Goal: Communication & Community: Answer question/provide support

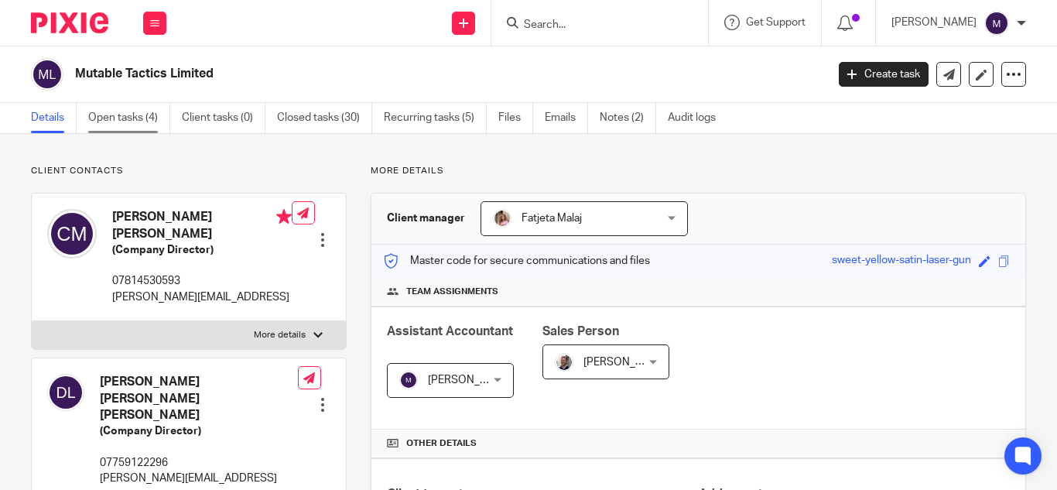
click at [135, 120] on link "Open tasks (4)" at bounding box center [129, 118] width 82 height 30
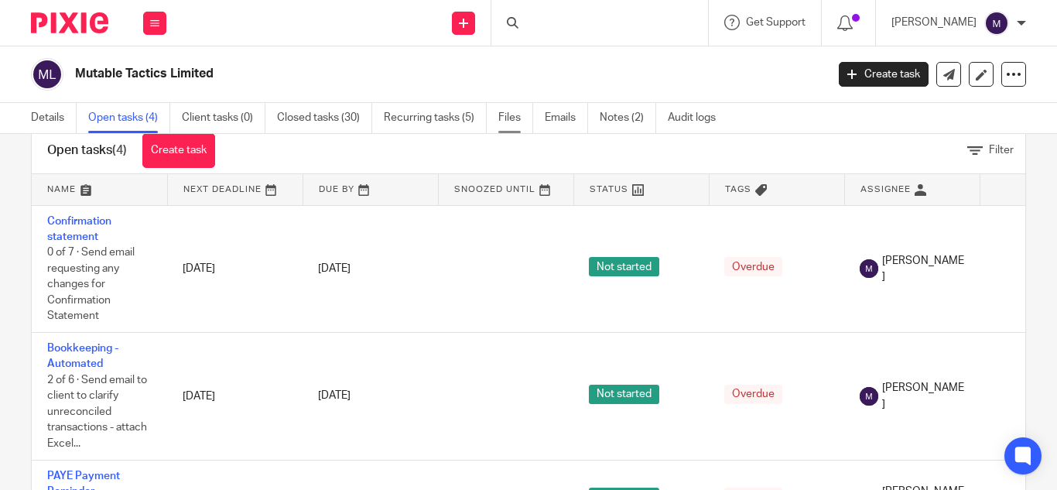
scroll to position [72, 0]
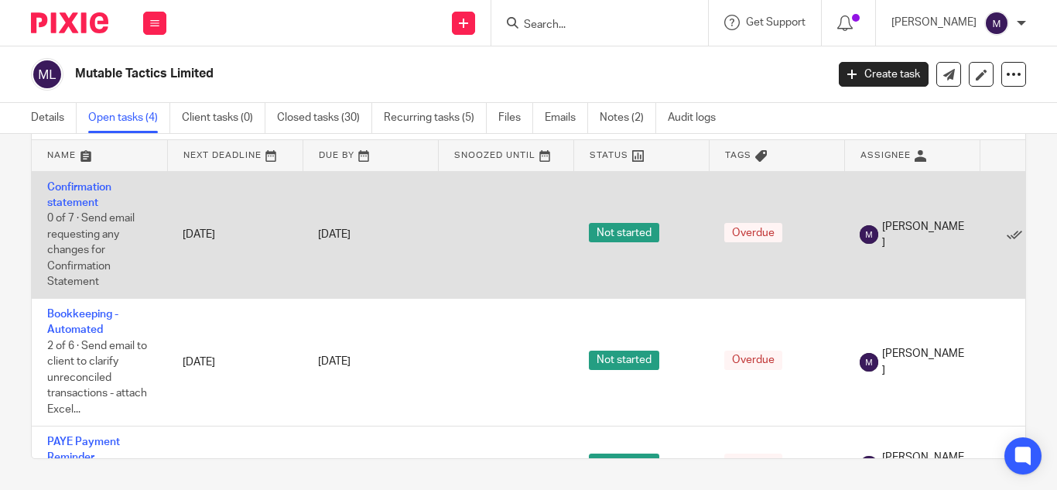
click at [65, 193] on td "Confirmation statement 0 of 7 · Send email requesting any changes for Confirmat…" at bounding box center [99, 235] width 135 height 128
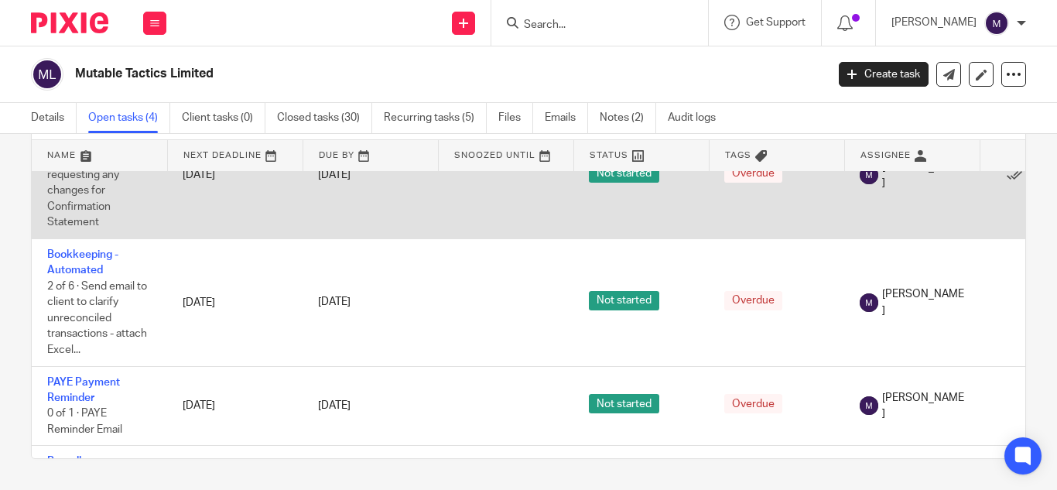
scroll to position [0, 0]
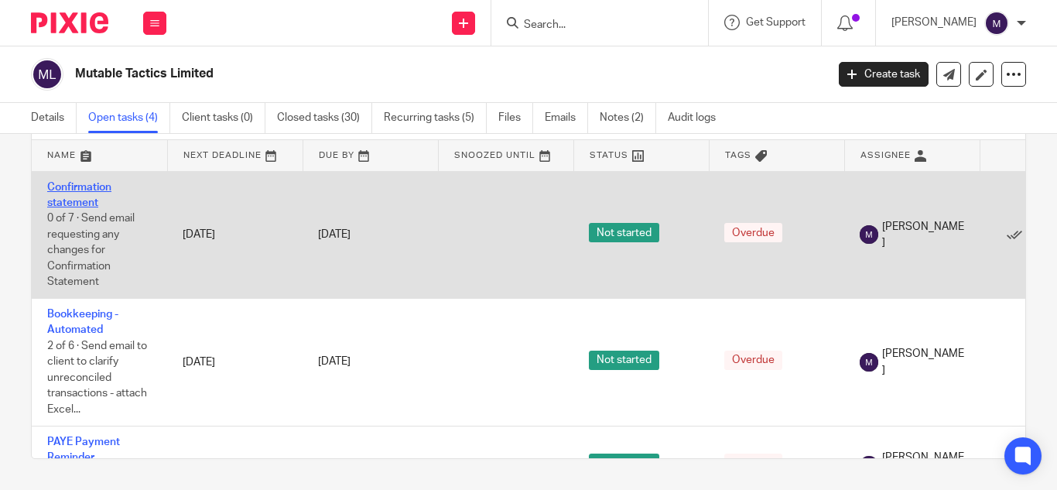
click at [94, 183] on link "Confirmation statement" at bounding box center [79, 195] width 64 height 26
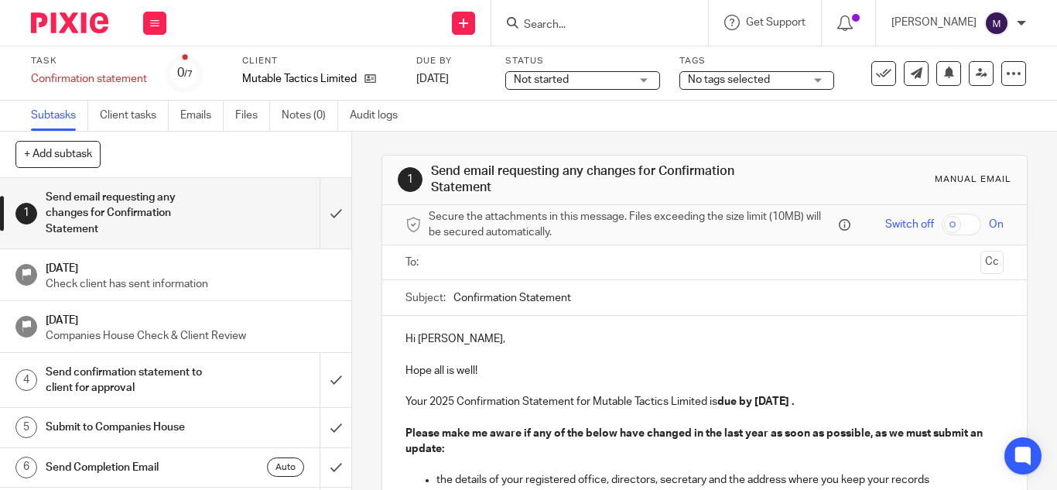
click at [566, 298] on input "Confirmation Statement" at bounding box center [729, 297] width 550 height 35
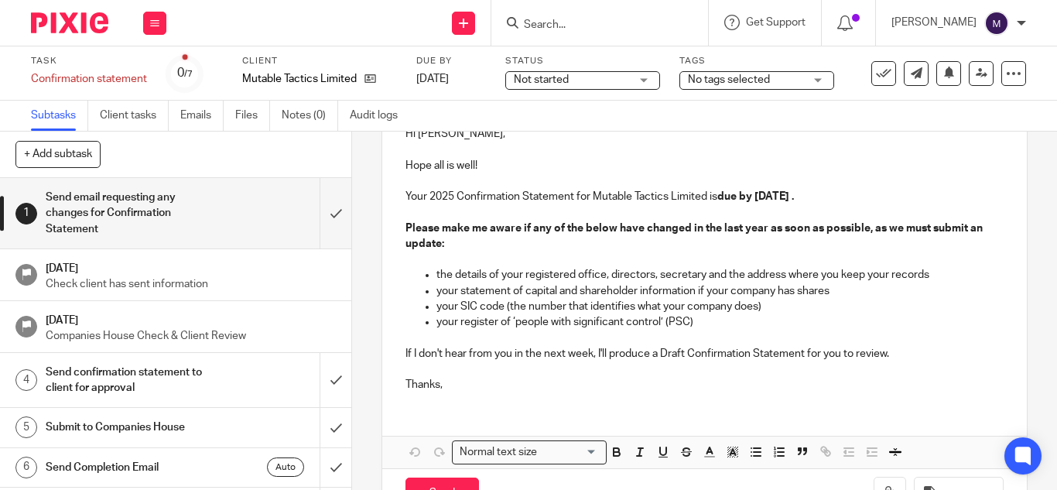
scroll to position [232, 0]
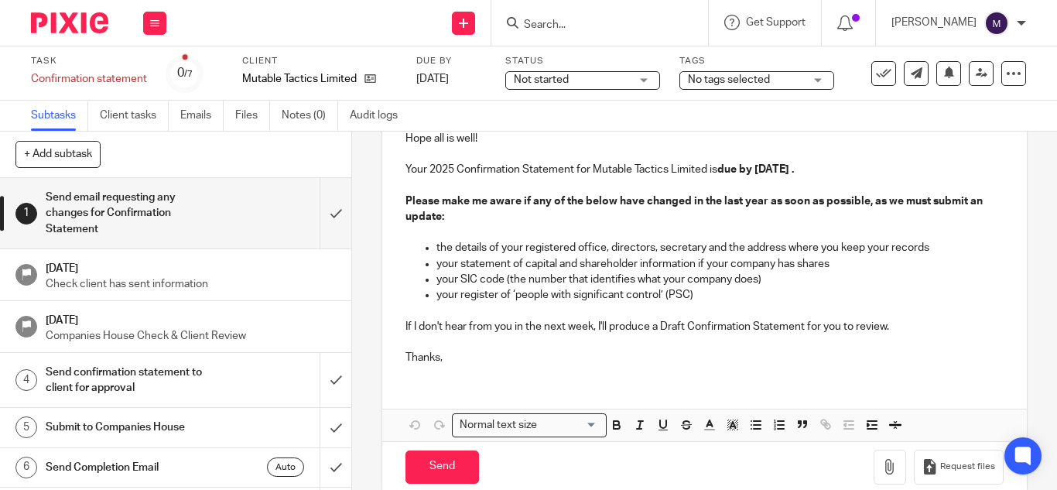
click at [899, 325] on p "If I don't hear from you in the next week, I'll produce a Draft Confirmation St…" at bounding box center [705, 326] width 598 height 15
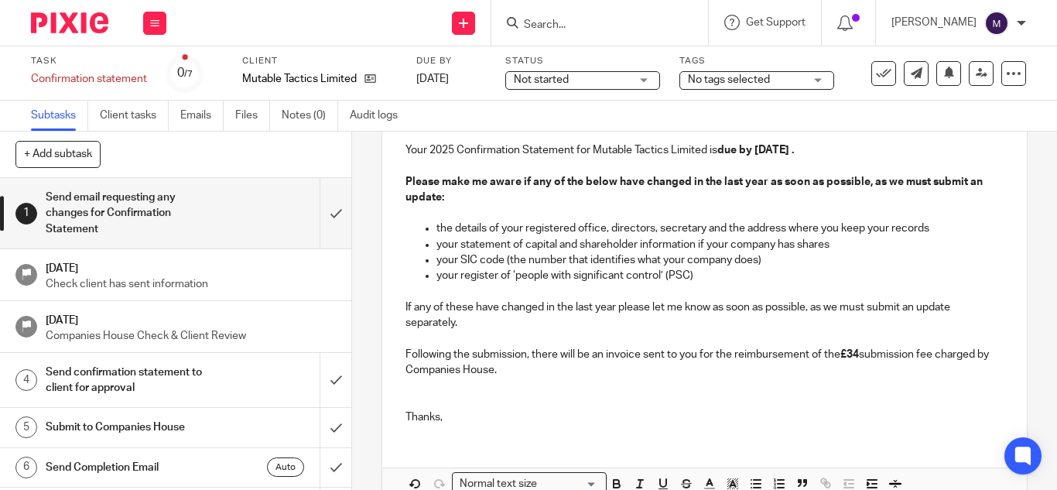
scroll to position [174, 0]
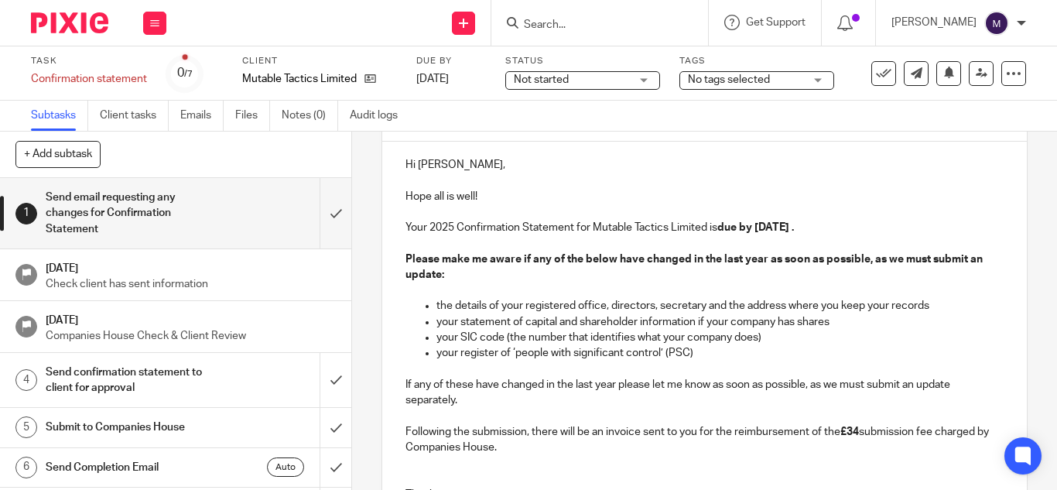
click at [793, 223] on strong "due by [DATE] ." at bounding box center [756, 227] width 77 height 11
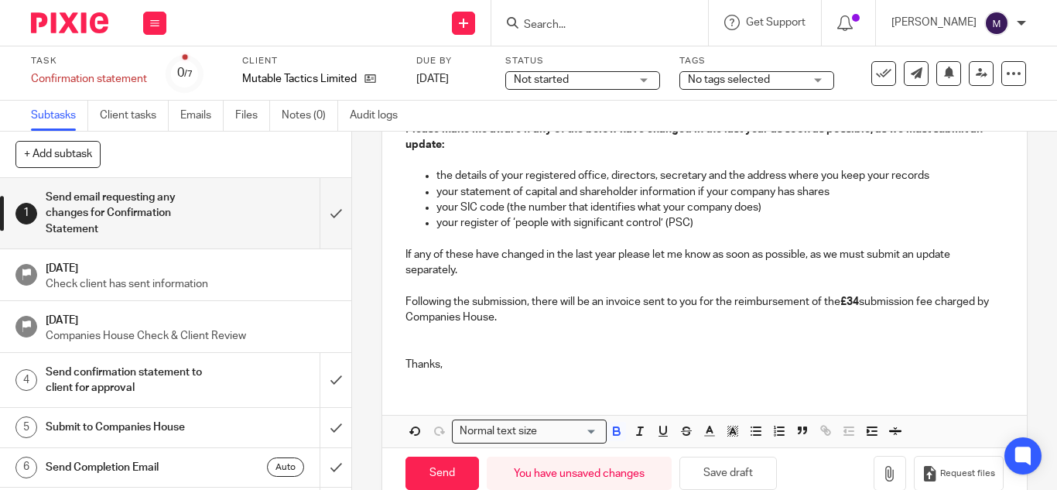
scroll to position [329, 0]
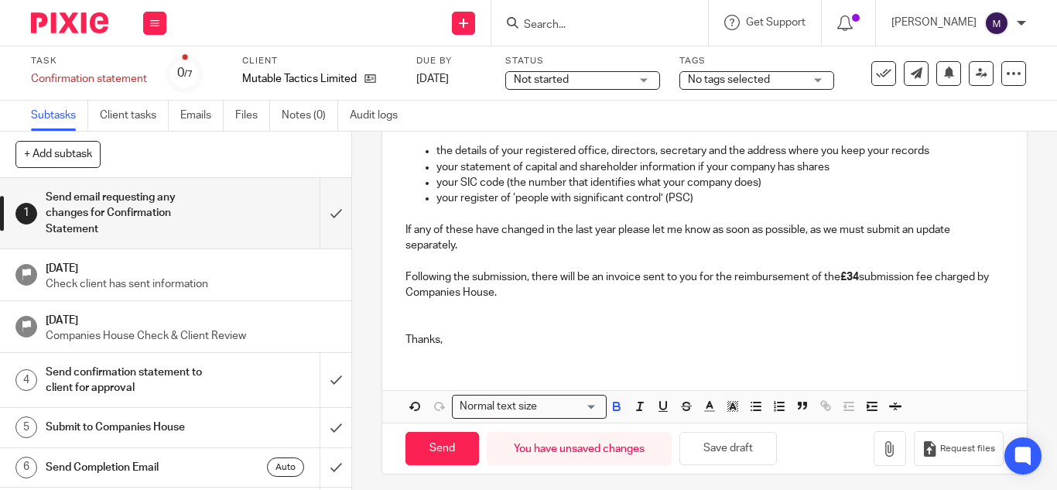
click at [410, 325] on p at bounding box center [705, 323] width 598 height 15
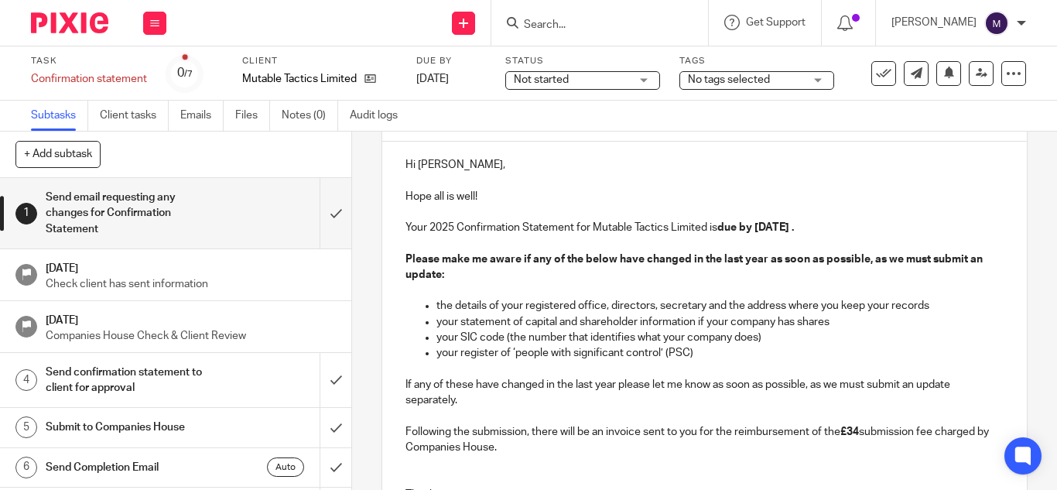
scroll to position [97, 0]
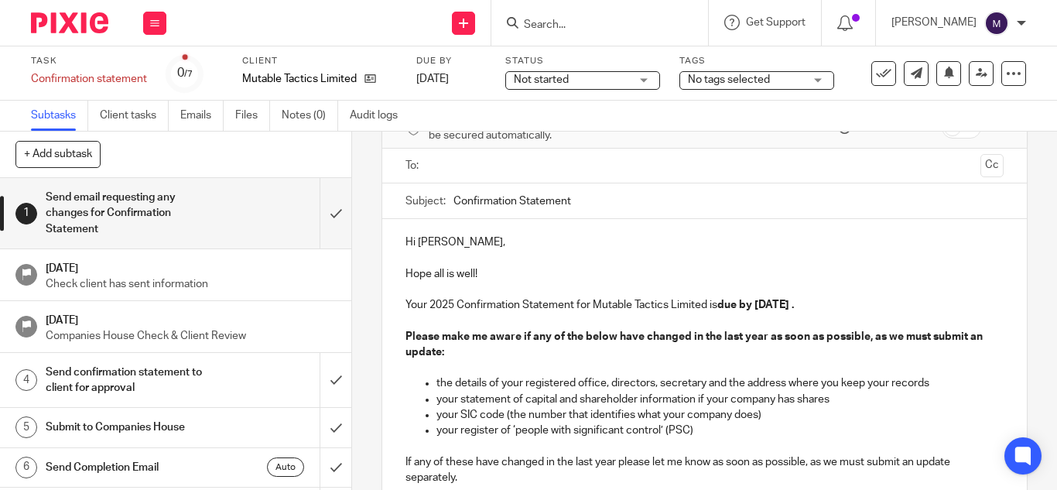
click at [483, 269] on p "Hope all is well!" at bounding box center [705, 273] width 598 height 47
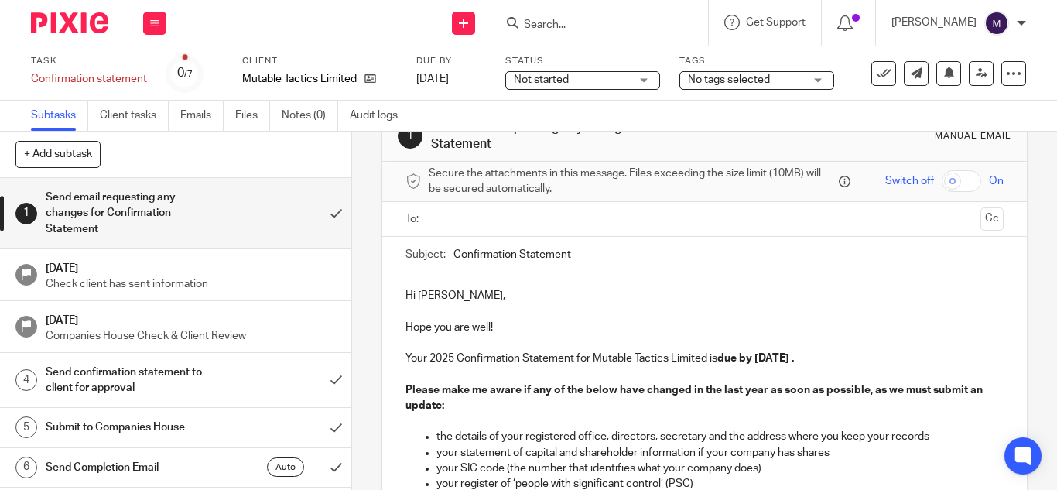
scroll to position [19, 0]
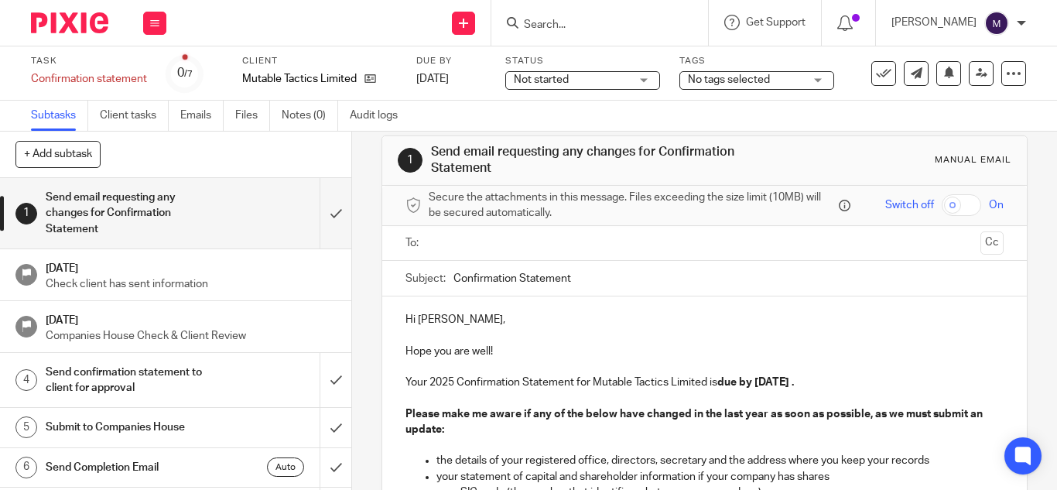
click at [598, 278] on input "Confirmation Statement" at bounding box center [729, 278] width 550 height 35
type input "Confirmation Statement - Mutable Tactics Ltd"
click at [449, 248] on input "text" at bounding box center [704, 244] width 540 height 18
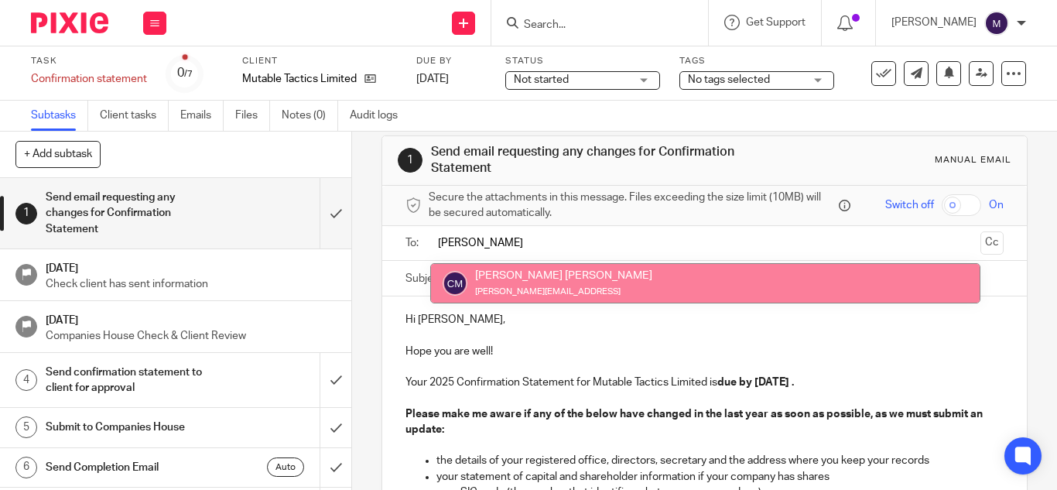
type input "colin"
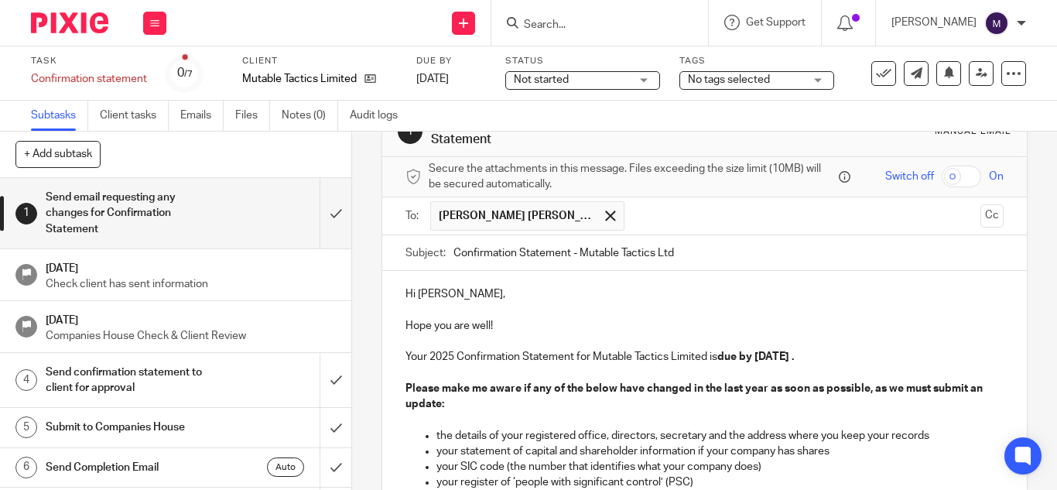
scroll to position [0, 0]
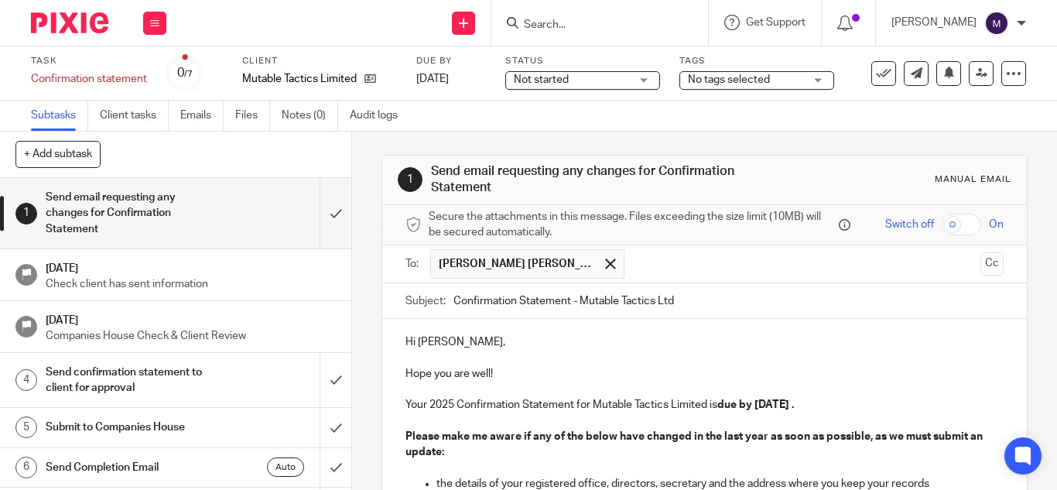
click at [981, 256] on button "Cc" at bounding box center [992, 263] width 23 height 23
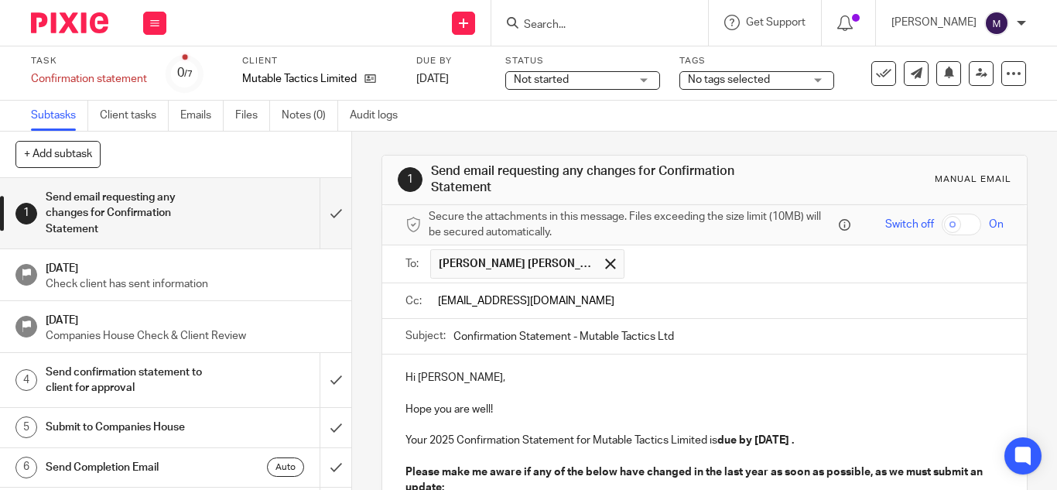
type input "[EMAIL_ADDRESS][DOMAIN_NAME]"
click at [722, 335] on input "Confirmation Statement - Mutable Tactics Ltd" at bounding box center [729, 336] width 550 height 35
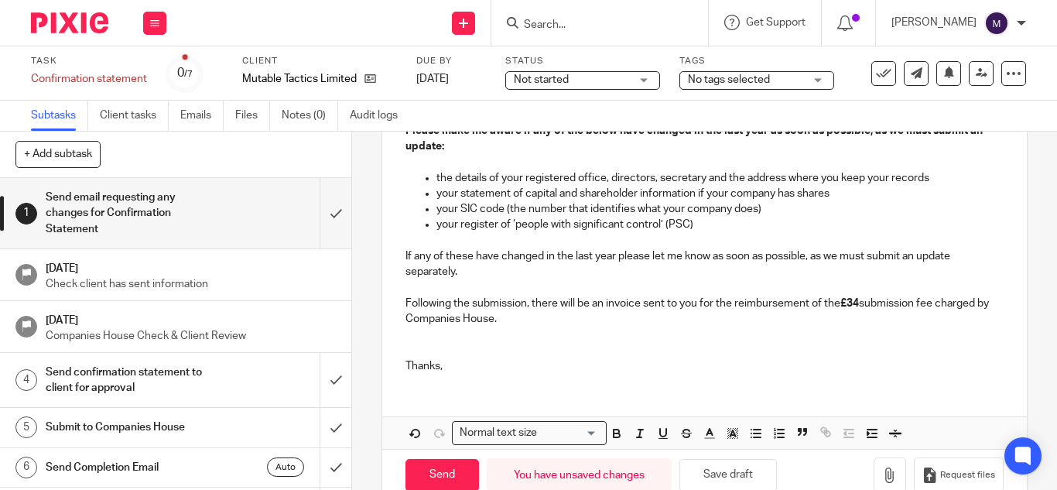
scroll to position [379, 0]
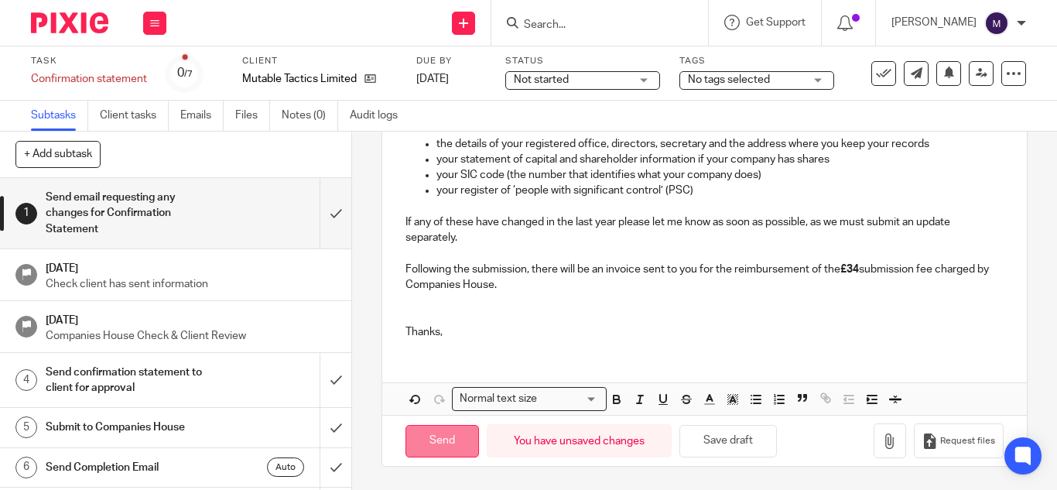
click at [420, 435] on input "Send" at bounding box center [443, 441] width 74 height 33
click at [1015, 453] on icon at bounding box center [1023, 456] width 17 height 20
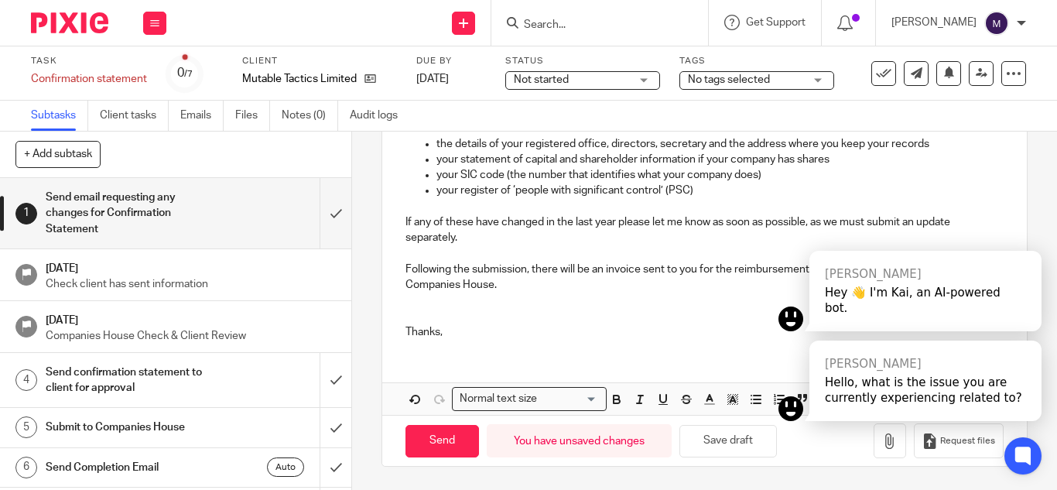
click at [705, 323] on p at bounding box center [705, 316] width 598 height 15
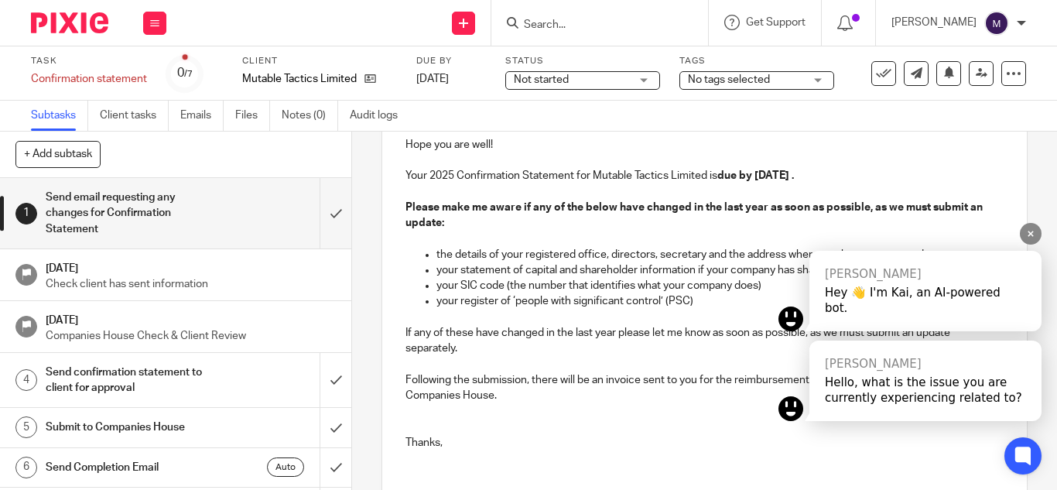
scroll to position [224, 0]
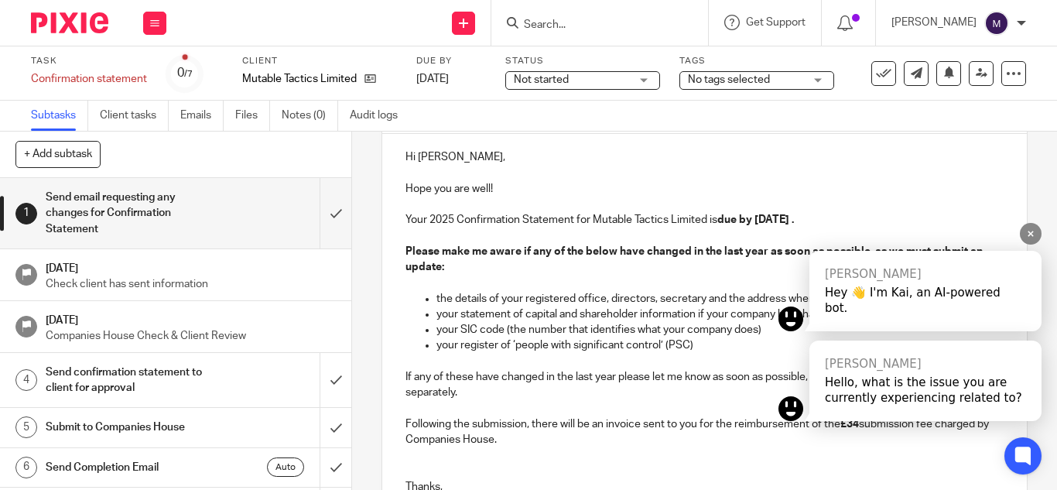
click at [1031, 239] on icon at bounding box center [1031, 234] width 10 height 10
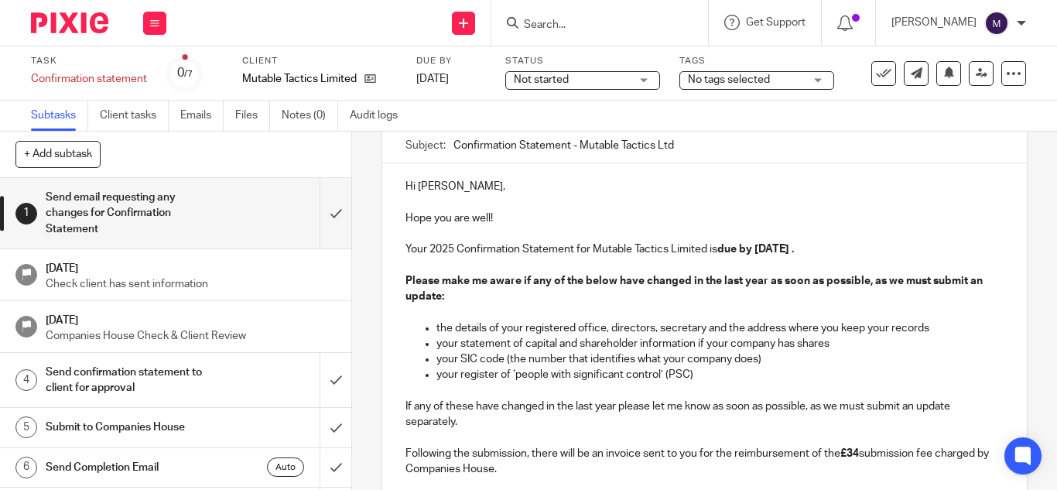
scroll to position [232, 0]
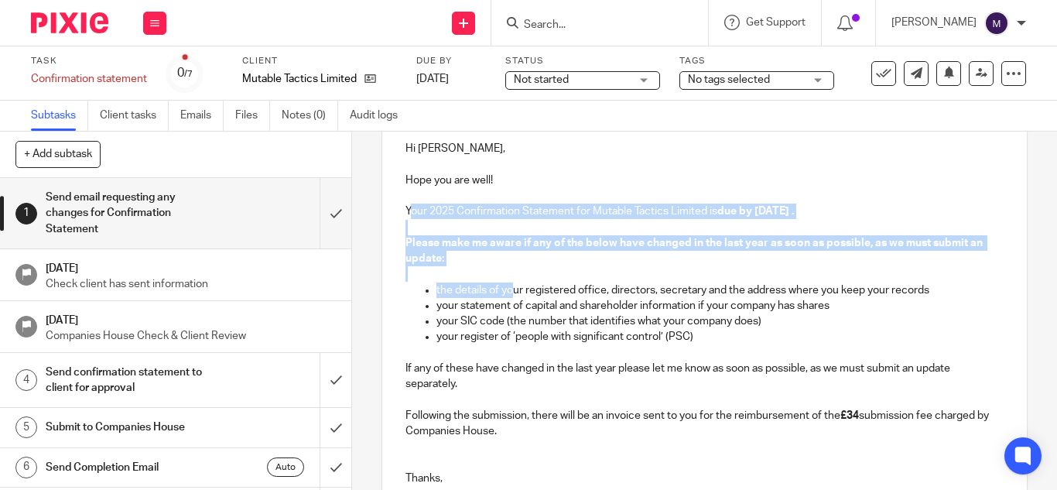
drag, startPoint x: 404, startPoint y: 207, endPoint x: 513, endPoint y: 285, distance: 134.3
click at [512, 284] on div "Hi [PERSON_NAME], Hope you are well! Your 2025 Confirmation Statement for Mutab…" at bounding box center [704, 311] width 645 height 372
click at [716, 270] on p at bounding box center [705, 273] width 598 height 15
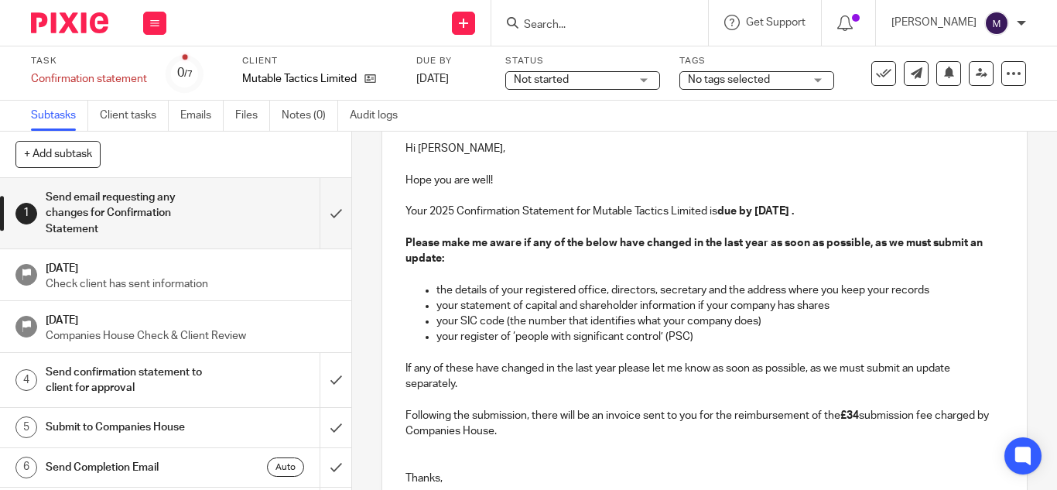
click at [666, 308] on p "your statement of capital and shareholder information if your company has shares" at bounding box center [720, 305] width 567 height 15
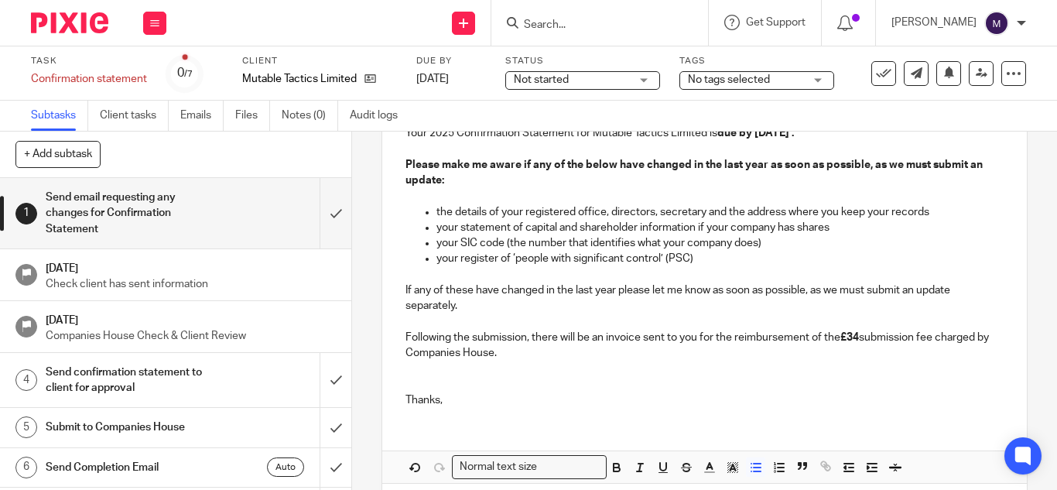
scroll to position [224, 0]
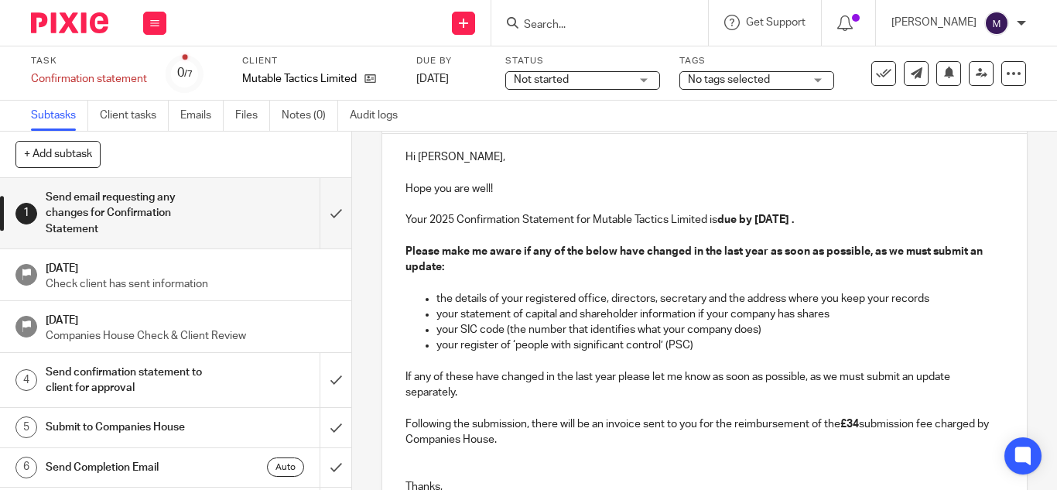
click at [1013, 29] on div "[PERSON_NAME]" at bounding box center [959, 23] width 135 height 25
click at [978, 81] on span "Email integration" at bounding box center [977, 84] width 81 height 11
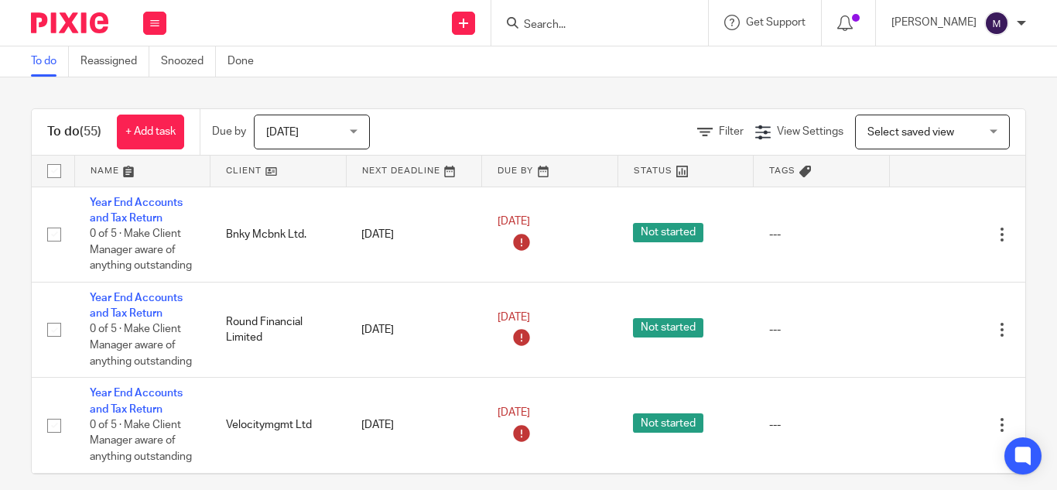
click at [584, 29] on input "Search" at bounding box center [592, 26] width 139 height 14
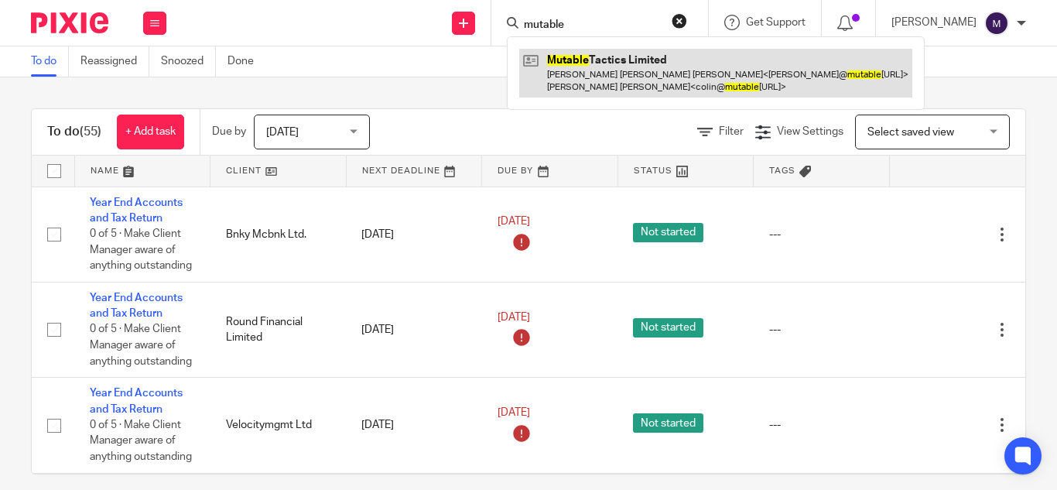
type input "mutable"
click at [615, 70] on link at bounding box center [715, 73] width 393 height 48
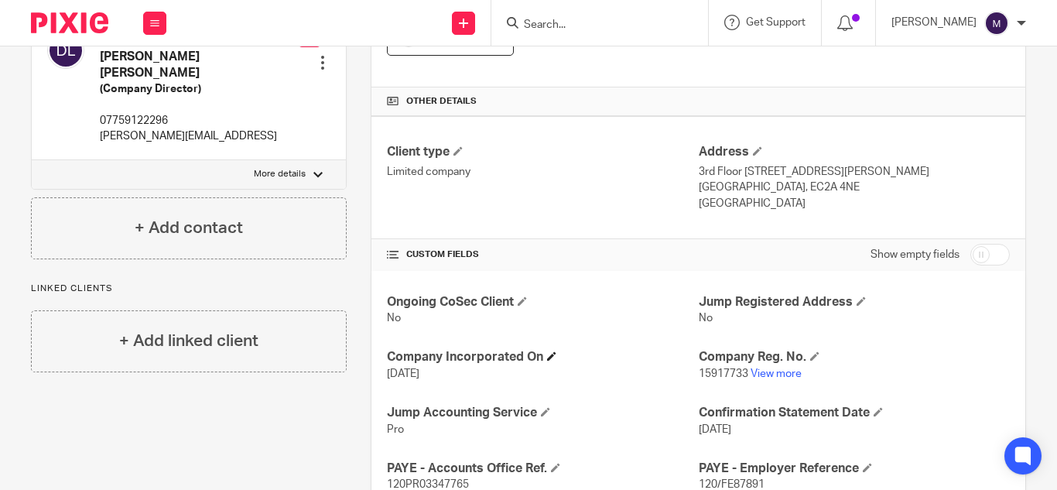
scroll to position [387, 0]
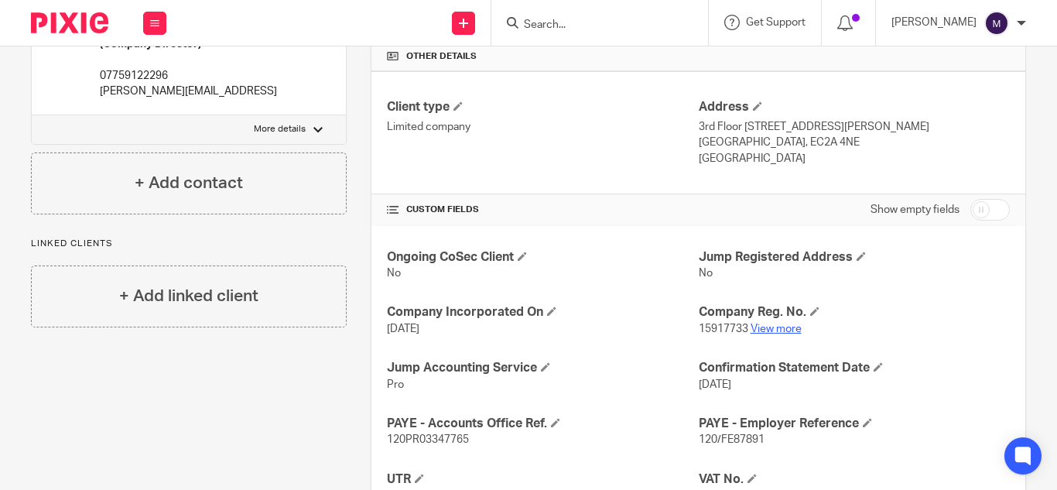
click at [758, 329] on link "View more" at bounding box center [776, 329] width 51 height 11
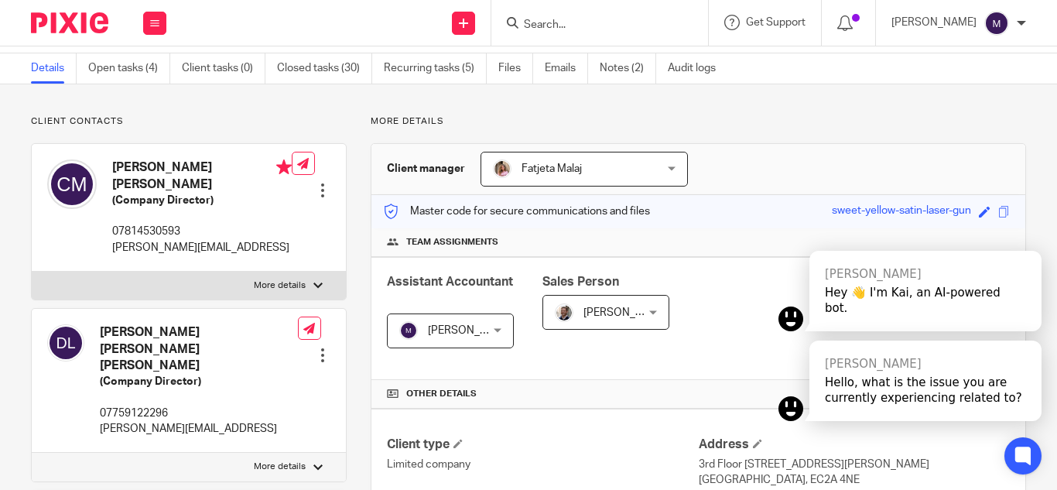
scroll to position [0, 0]
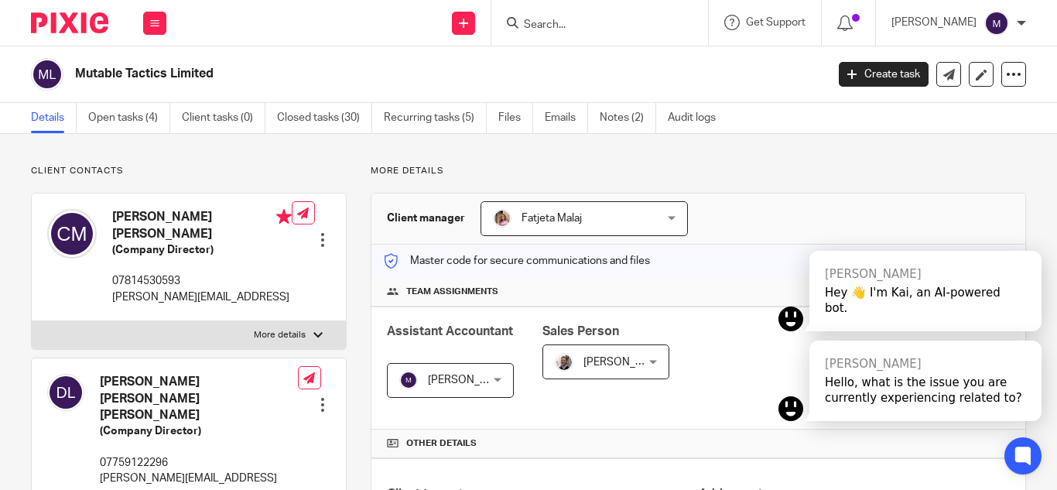
click at [122, 97] on div "Mutable Tactics Limited Create task Update from Companies House Export data Mer…" at bounding box center [528, 74] width 1057 height 57
click at [132, 115] on link "Open tasks (4)" at bounding box center [129, 118] width 82 height 30
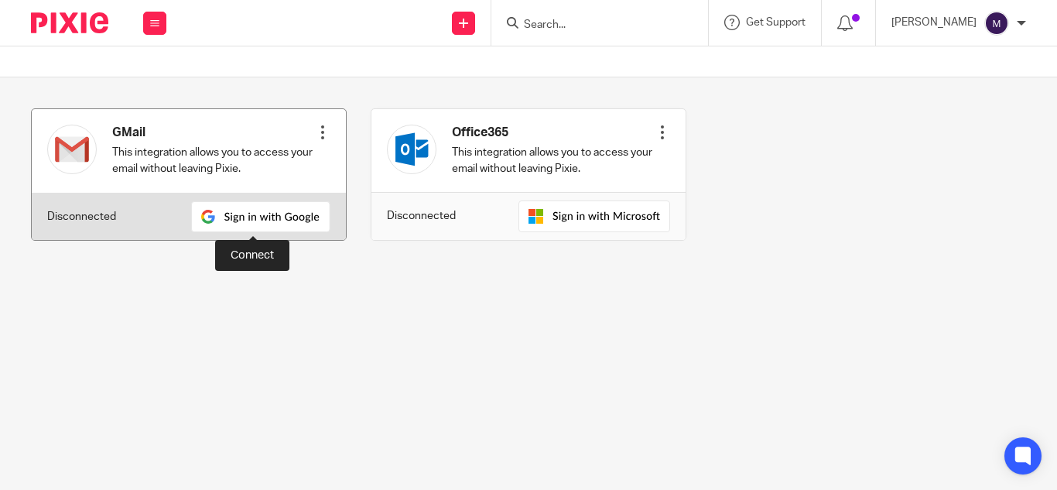
click at [276, 218] on img at bounding box center [260, 216] width 139 height 31
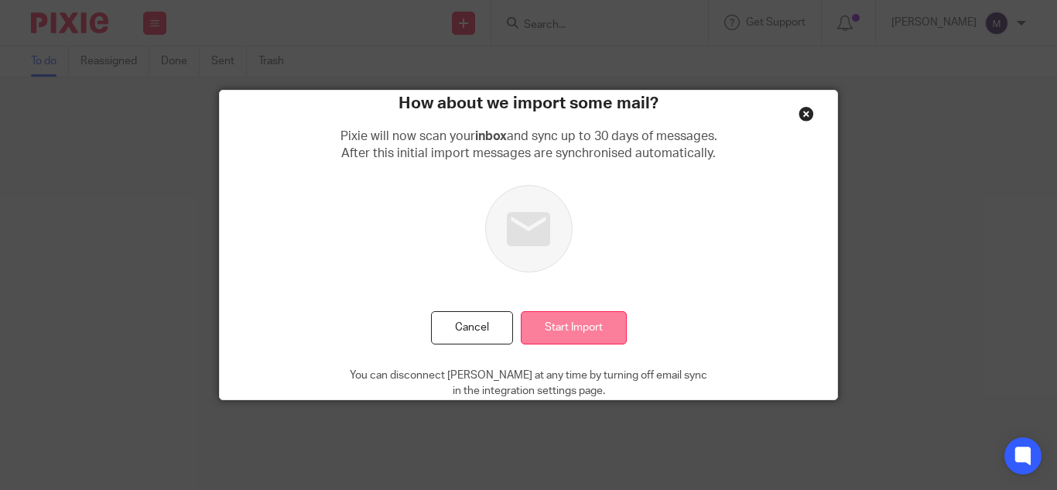
click at [560, 337] on input "Start Import" at bounding box center [574, 327] width 106 height 33
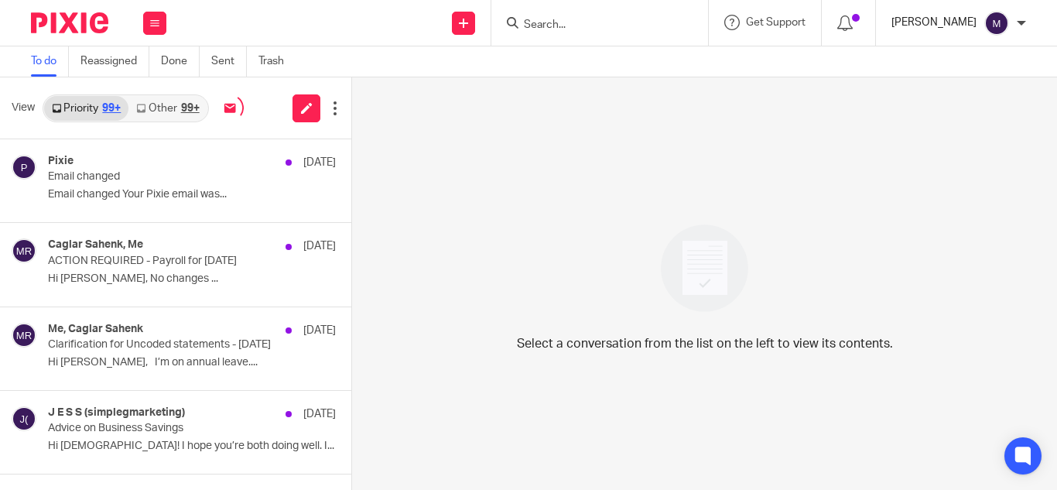
click at [974, 25] on p "[PERSON_NAME]" at bounding box center [934, 22] width 85 height 15
click at [975, 84] on span "Email integration" at bounding box center [977, 84] width 81 height 11
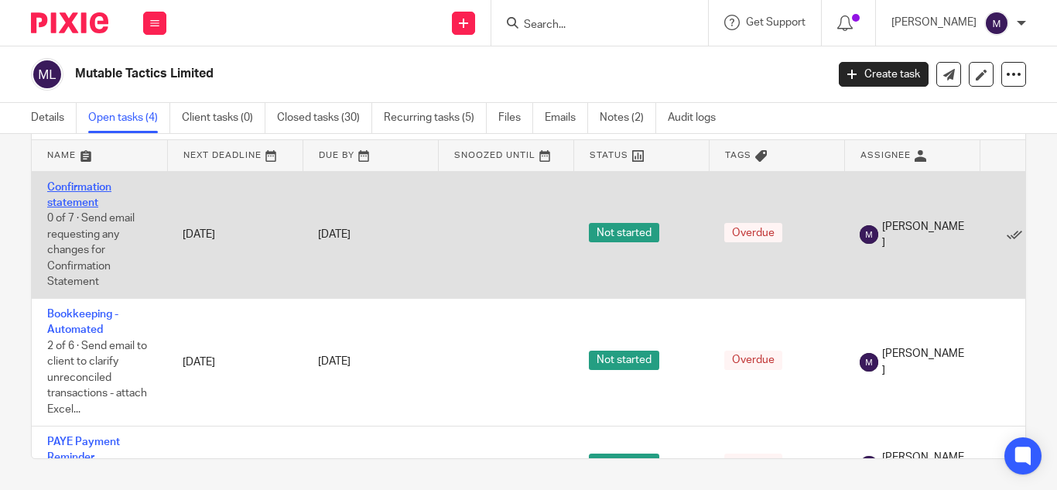
click at [75, 189] on link "Confirmation statement" at bounding box center [79, 195] width 64 height 26
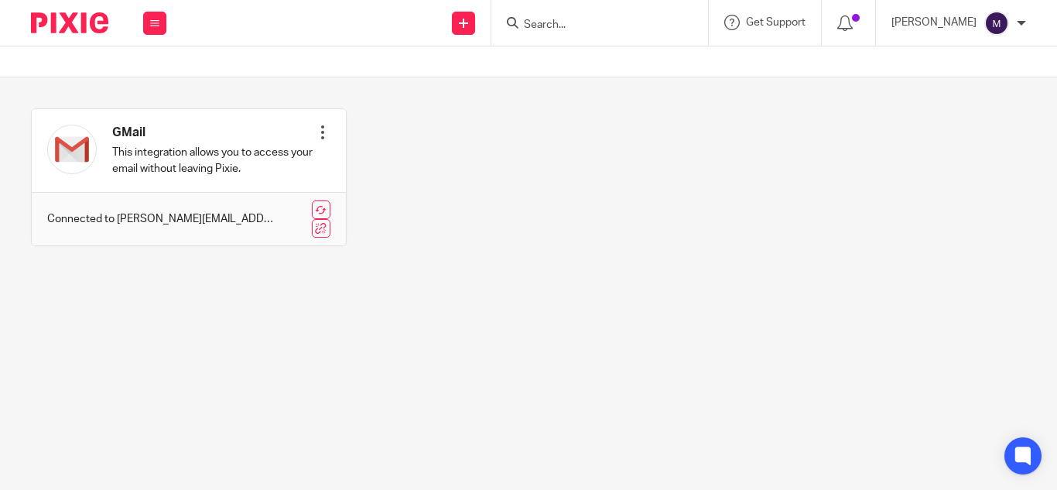
click at [569, 27] on input "Search" at bounding box center [592, 26] width 139 height 14
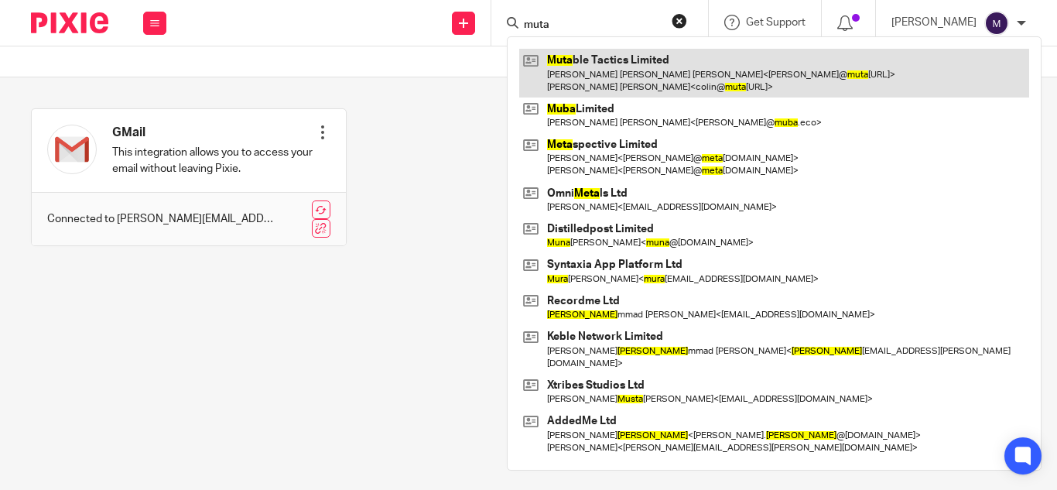
type input "muta"
click at [608, 56] on link at bounding box center [774, 73] width 510 height 48
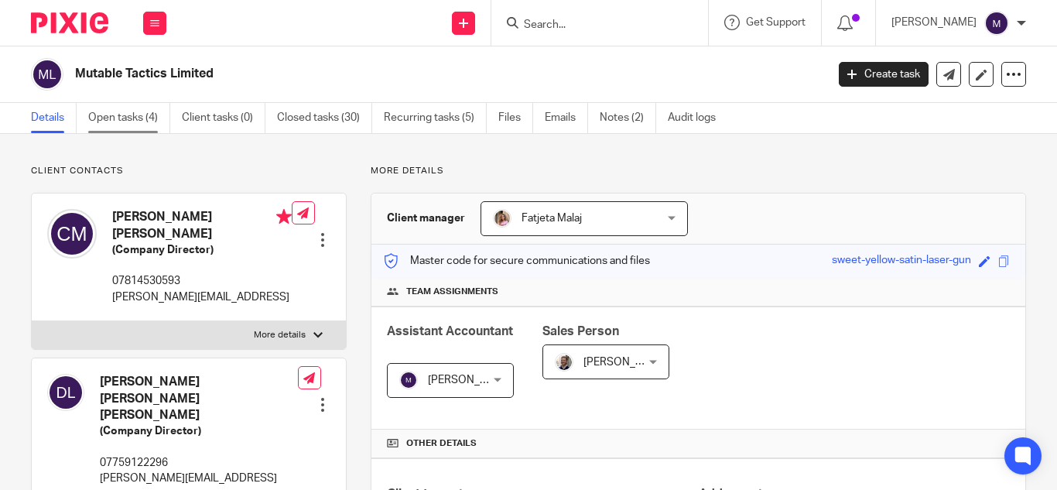
click at [115, 113] on link "Open tasks (4)" at bounding box center [129, 118] width 82 height 30
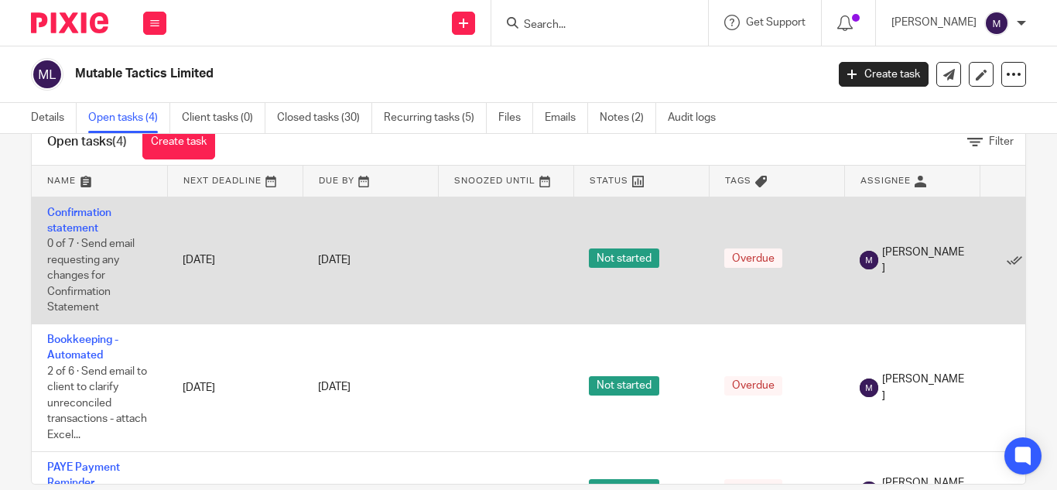
scroll to position [72, 0]
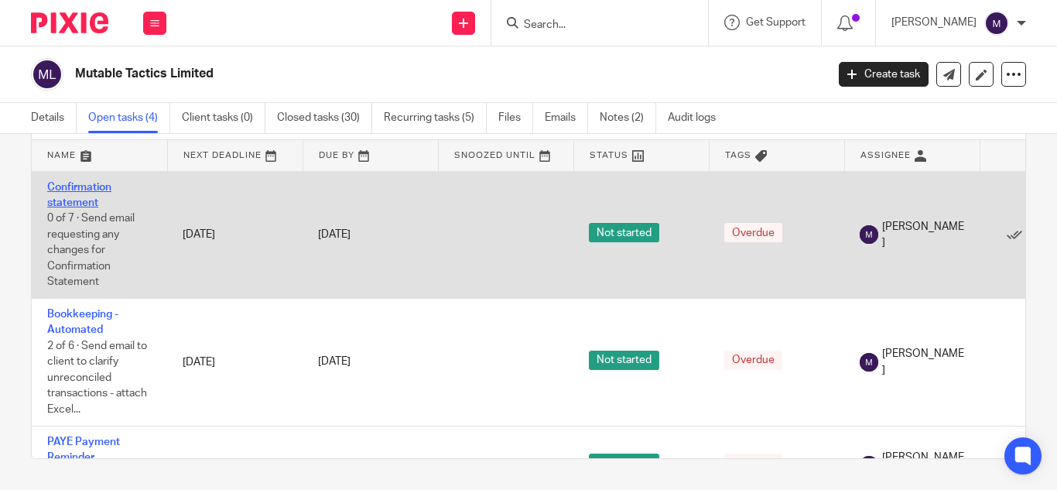
click at [104, 190] on link "Confirmation statement" at bounding box center [79, 195] width 64 height 26
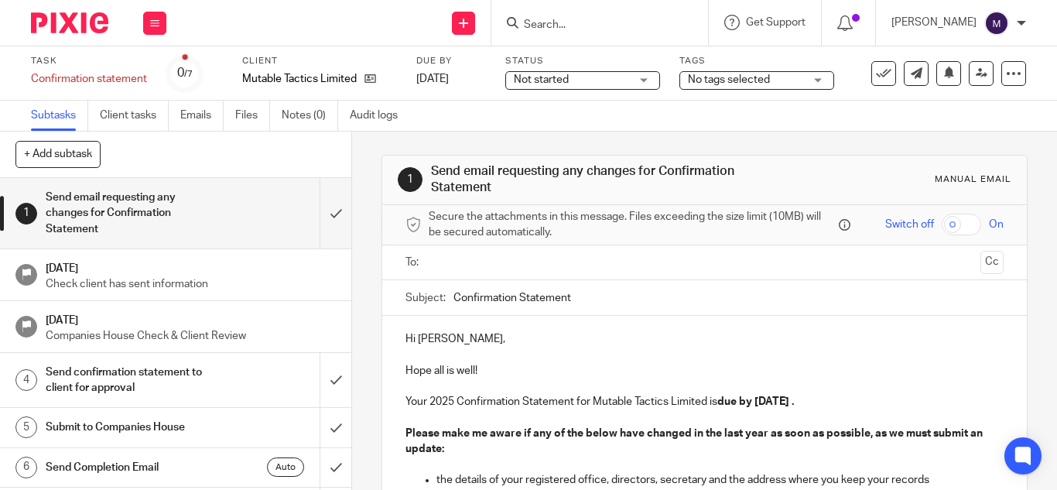
click at [586, 310] on input "Confirmation Statement" at bounding box center [729, 297] width 550 height 35
type input "Confirmation Statement - Mutable Tactics Ltd"
click at [493, 365] on p "Hope all is well!" at bounding box center [705, 370] width 598 height 47
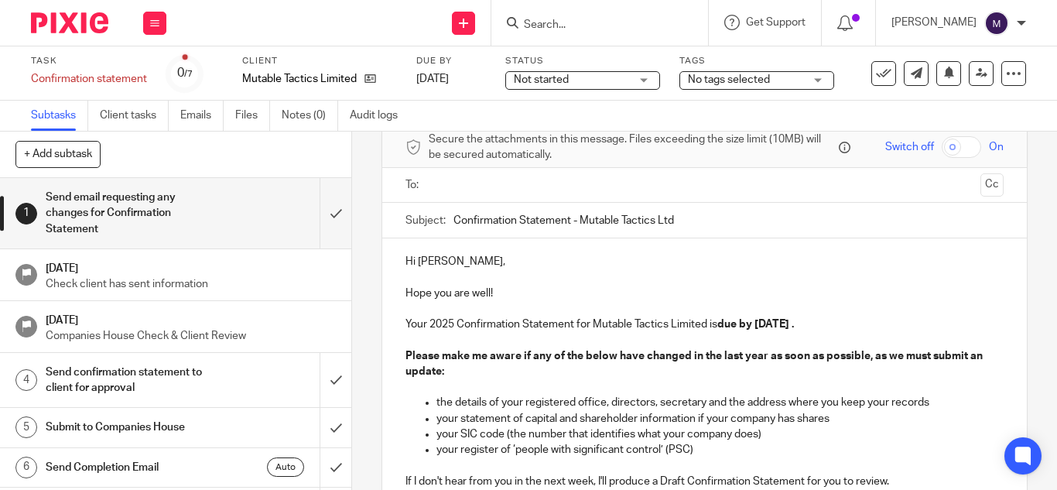
click at [786, 322] on strong "due by [DATE] ." at bounding box center [756, 324] width 77 height 11
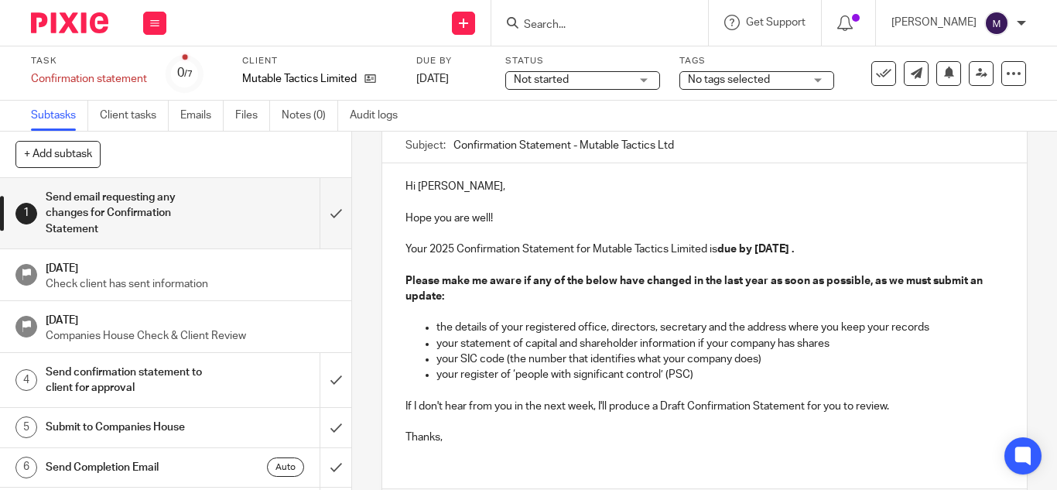
scroll to position [232, 0]
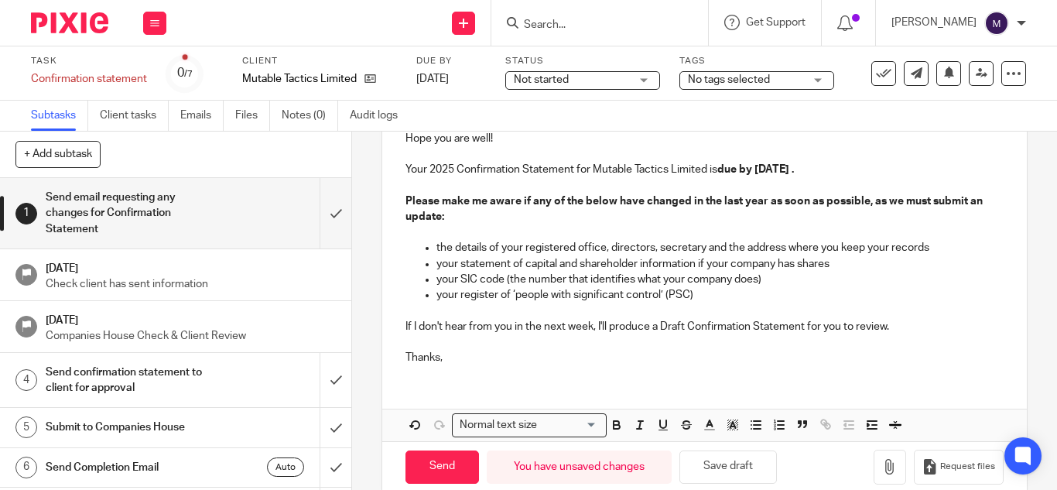
click at [893, 326] on p "If I don't hear from you in the next week, I'll produce a Draft Confirmation St…" at bounding box center [705, 326] width 598 height 15
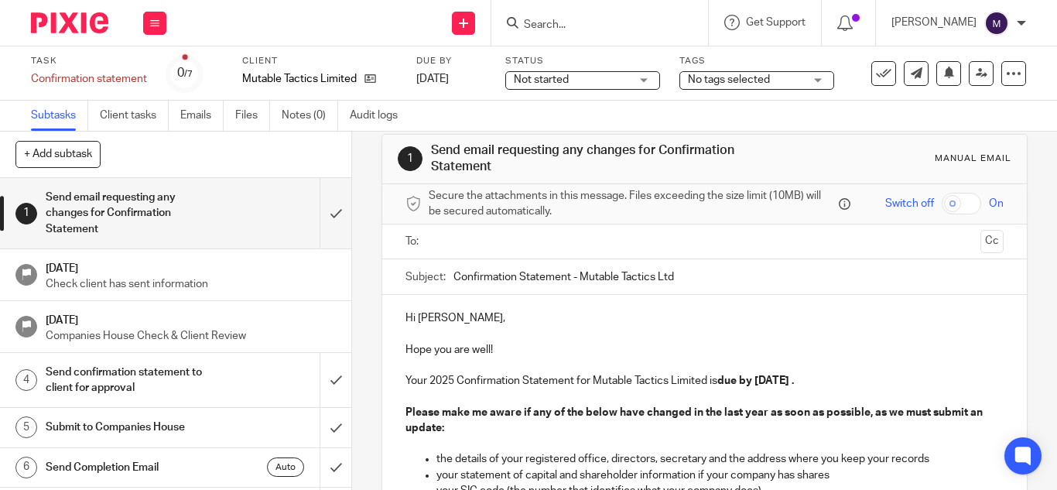
scroll to position [19, 0]
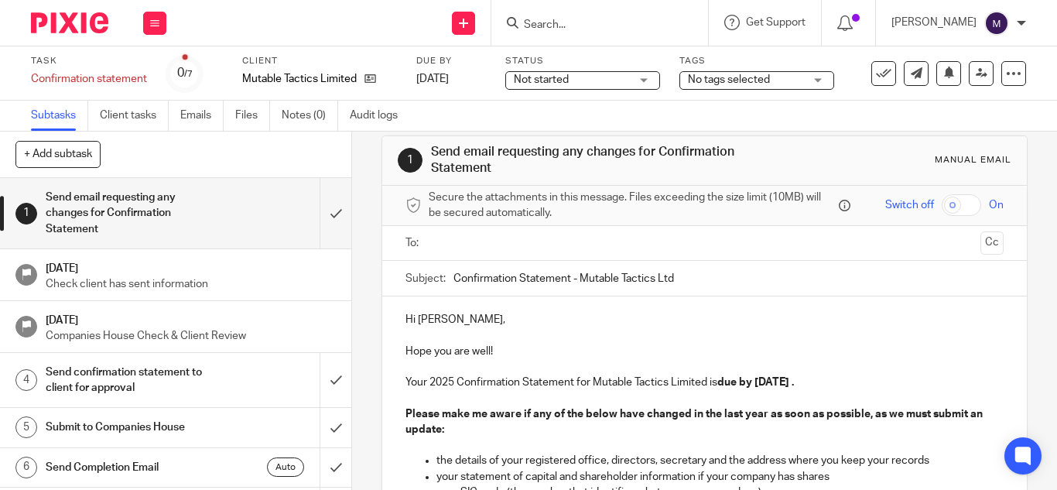
click at [535, 244] on input "text" at bounding box center [704, 244] width 540 height 18
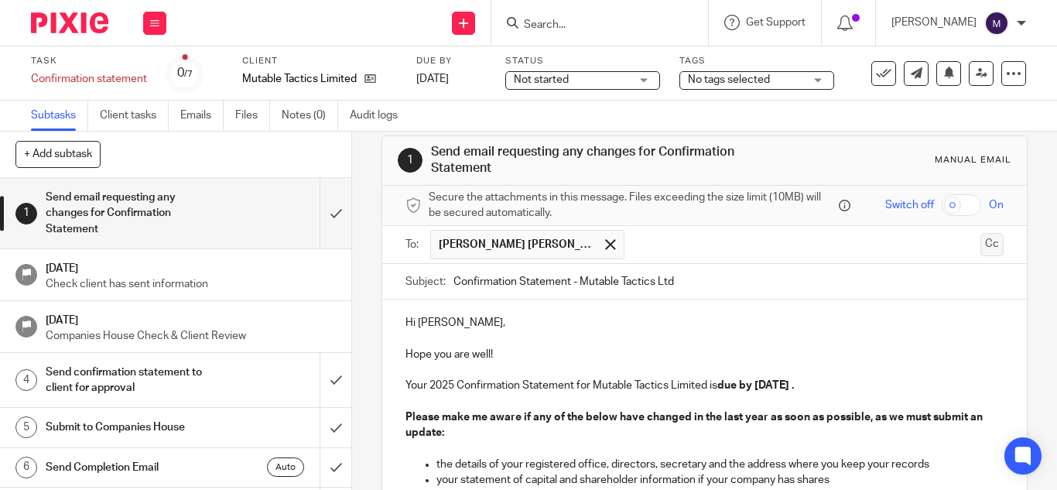
click at [981, 248] on button "Cc" at bounding box center [992, 244] width 23 height 23
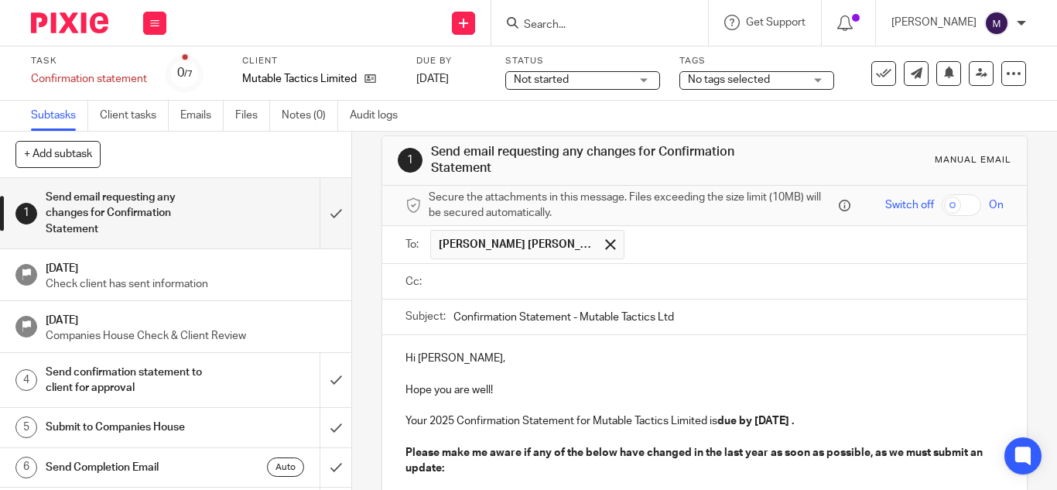
paste input "[EMAIL_ADDRESS][DOMAIN_NAME]"
type input "[EMAIL_ADDRESS][DOMAIN_NAME]"
click at [586, 356] on p "Hi [PERSON_NAME]," at bounding box center [705, 358] width 598 height 15
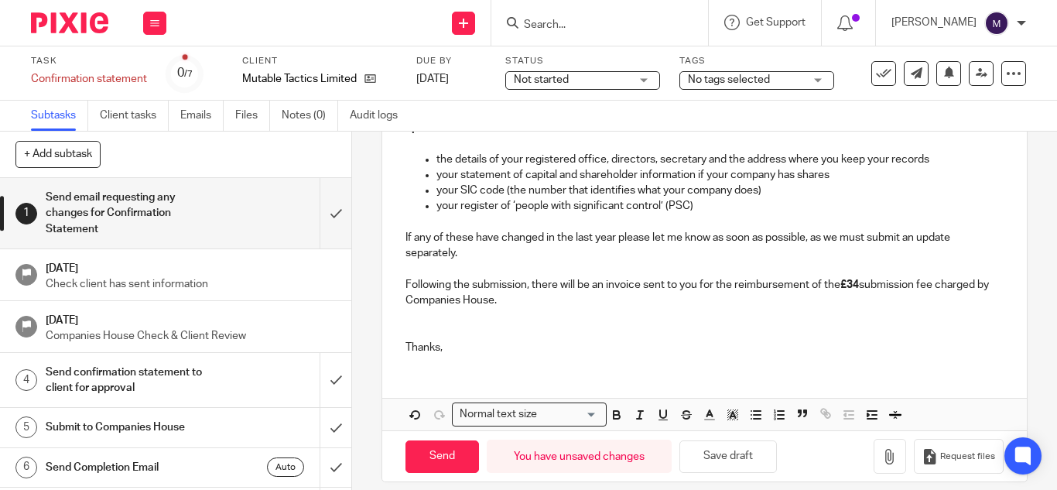
scroll to position [379, 0]
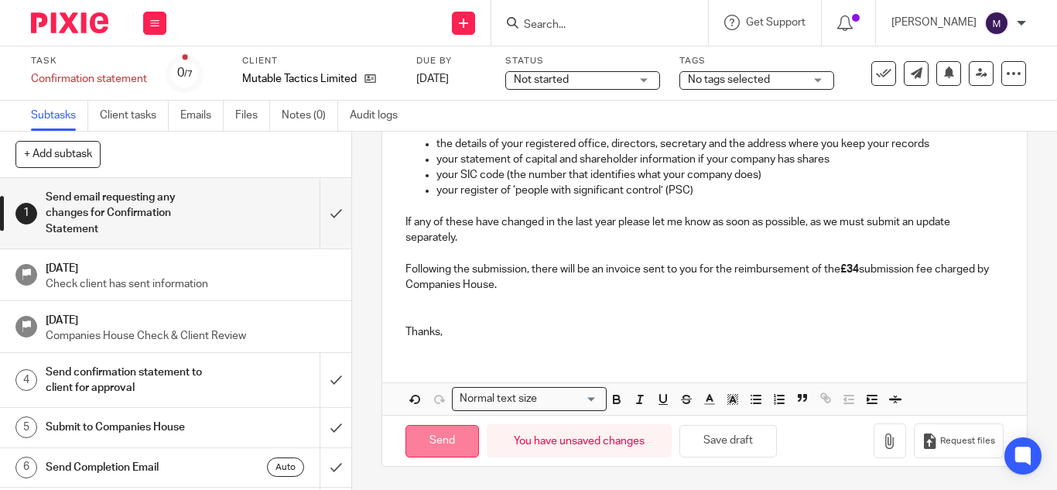
click at [451, 440] on input "Send" at bounding box center [443, 441] width 74 height 33
type input "Sent"
